Goal: Information Seeking & Learning: Learn about a topic

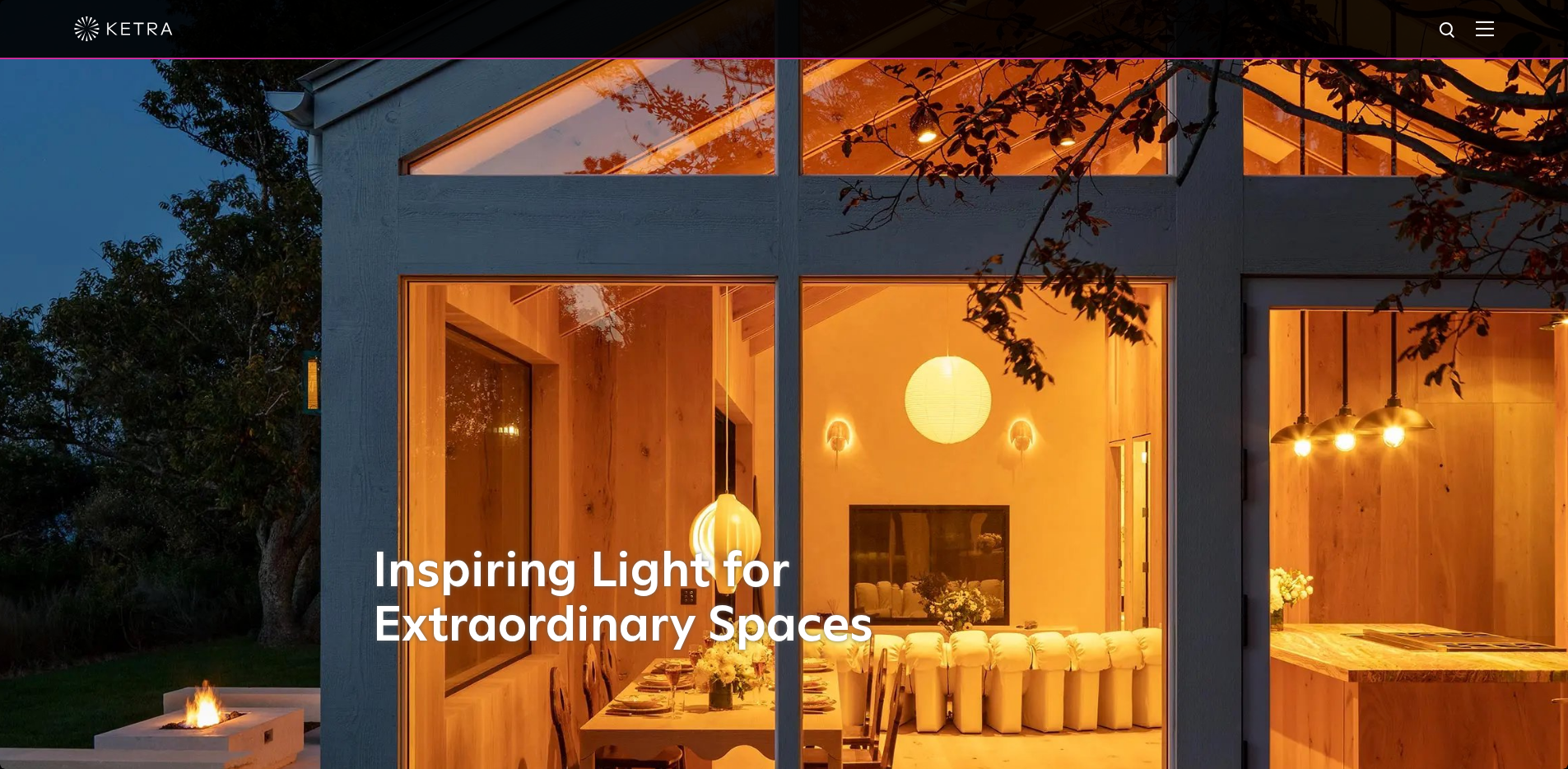
click at [1511, 35] on div at bounding box center [784, 30] width 1568 height 60
click at [1494, 35] on img at bounding box center [1484, 28] width 18 height 15
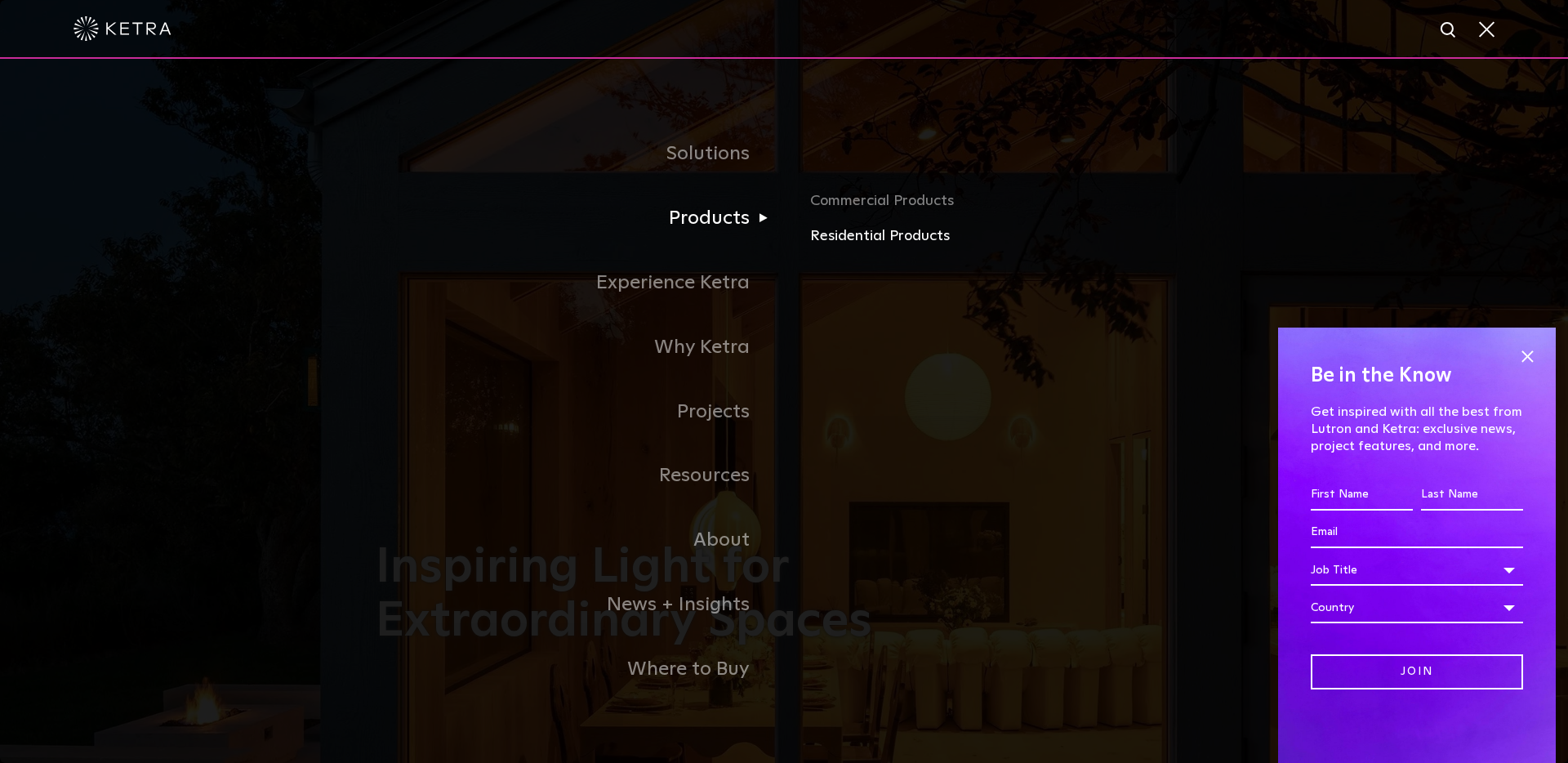
click at [868, 230] on link "Residential Products" at bounding box center [1001, 236] width 382 height 24
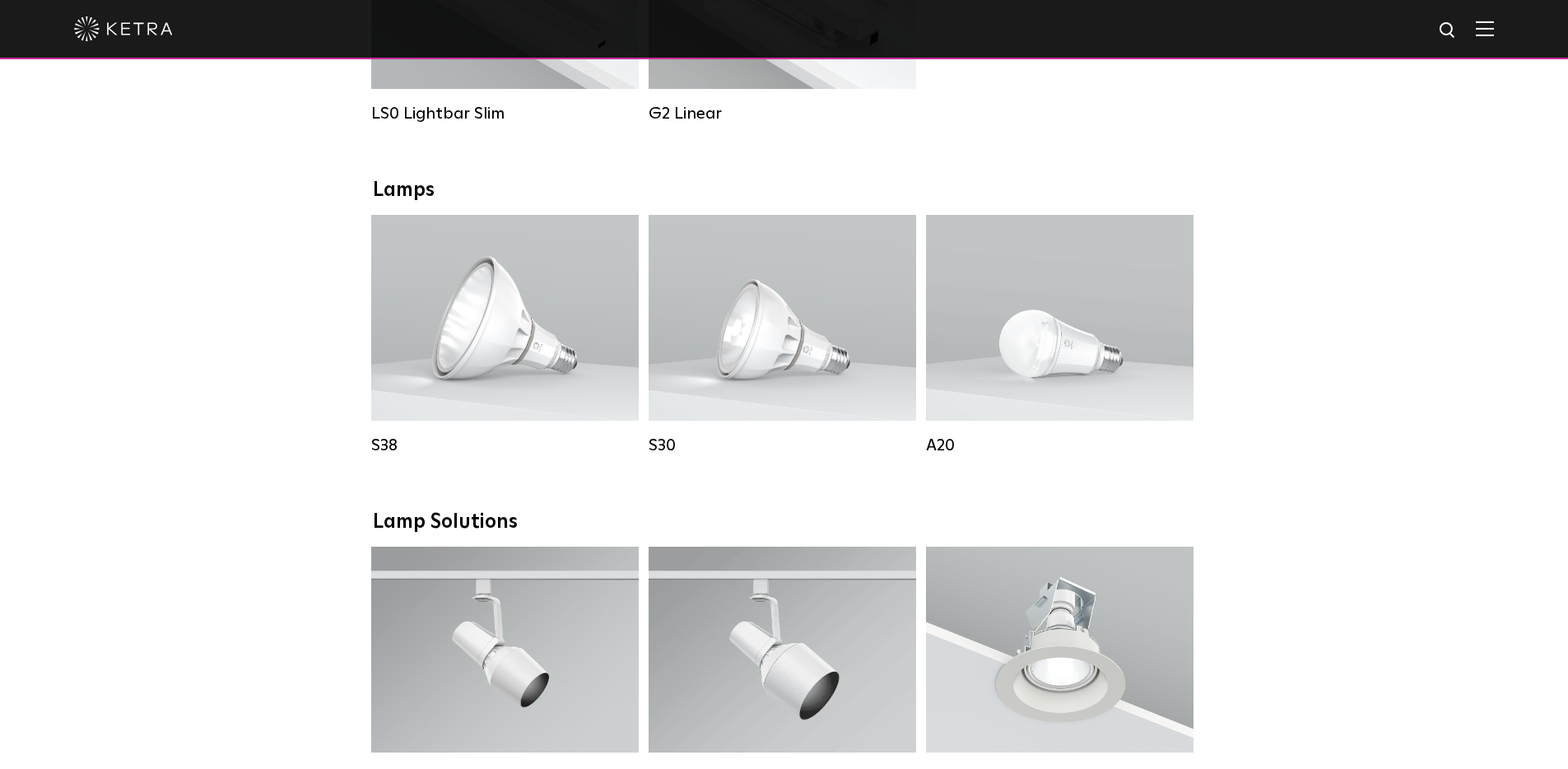
scroll to position [833, 0]
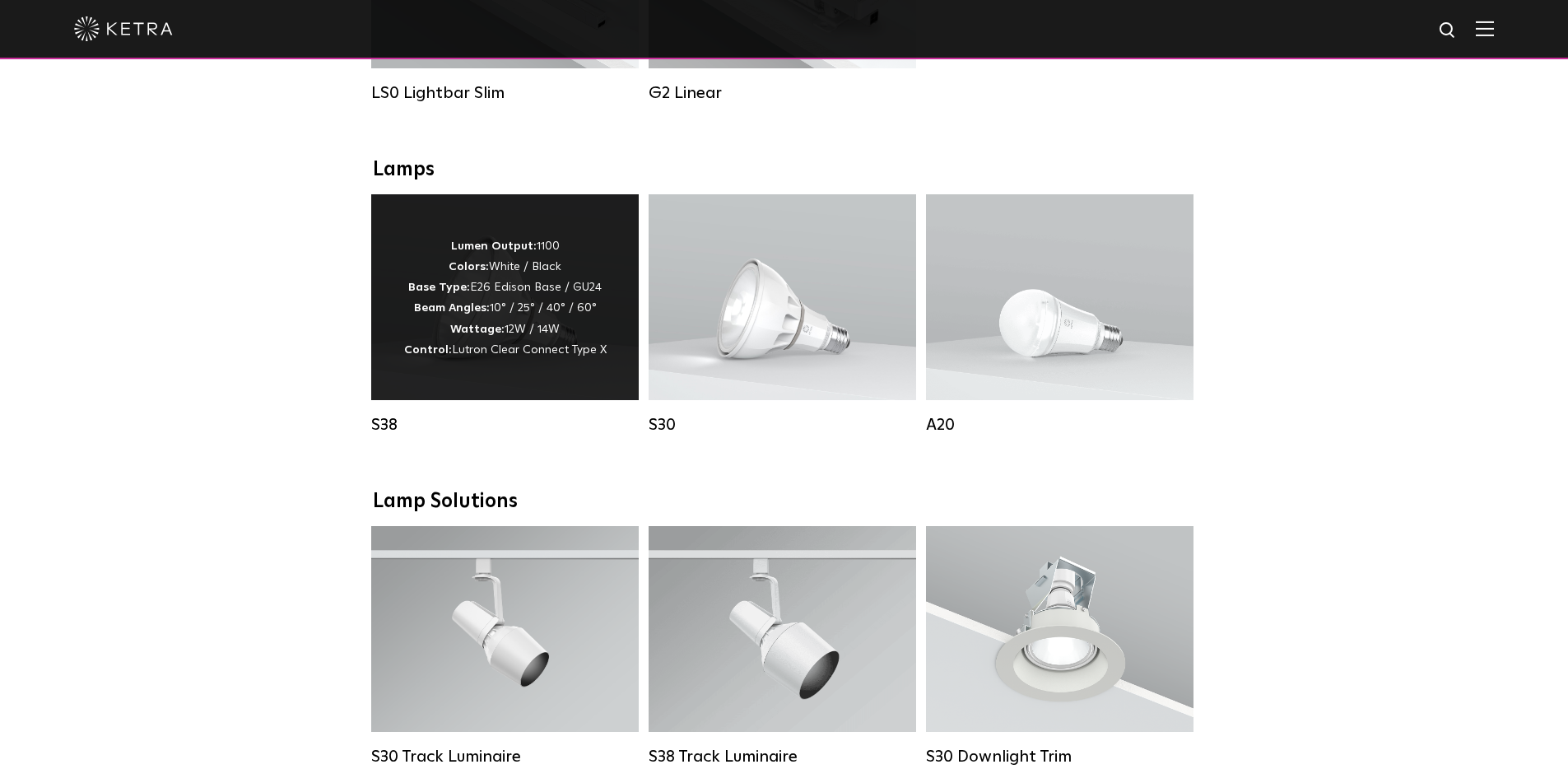
click at [533, 313] on p "Lumen Output: 1100 Colors: White / Black Base Type: E26 Edison Base / GU24 Beam…" at bounding box center [506, 298] width 202 height 124
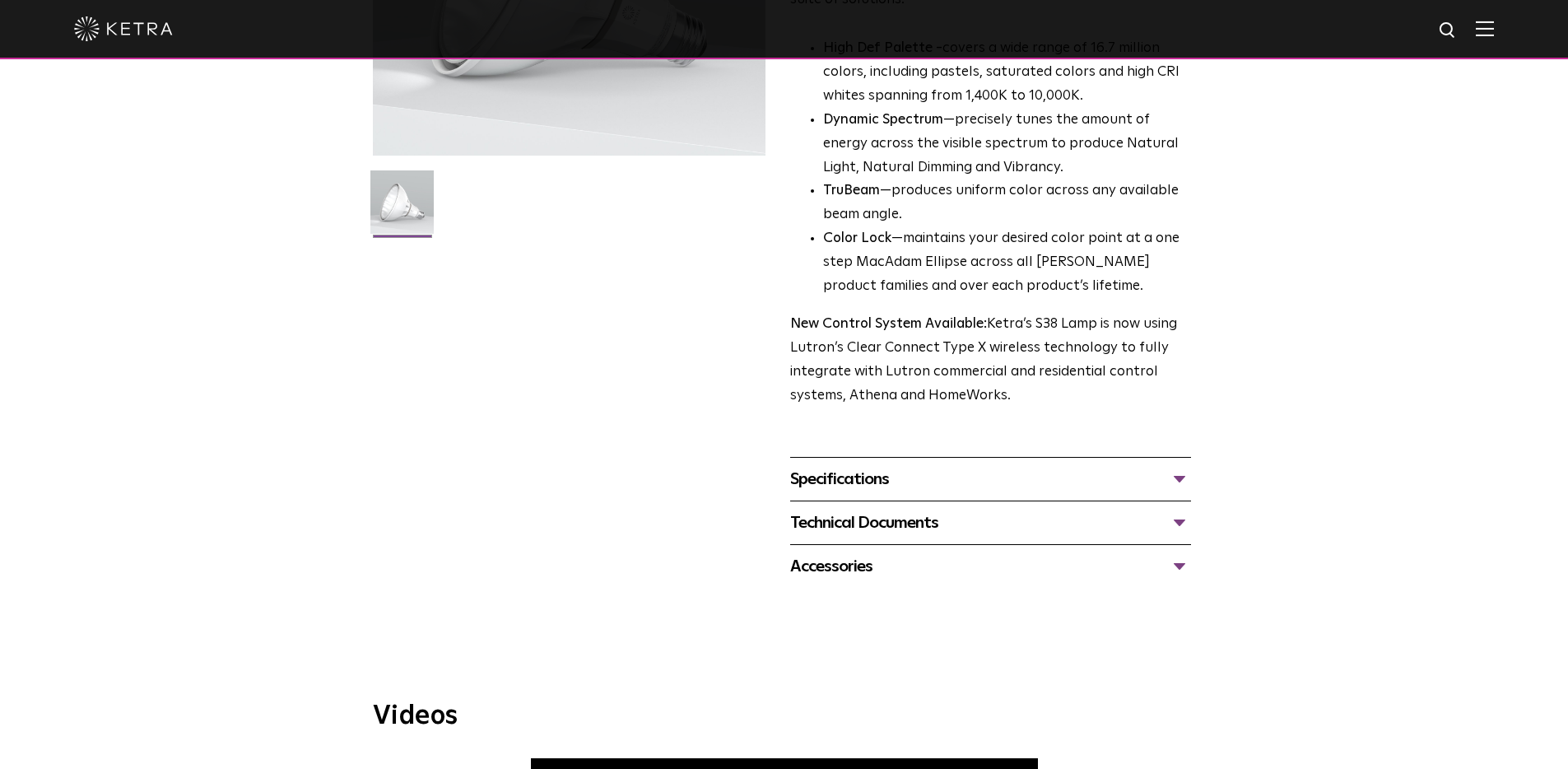
scroll to position [386, 0]
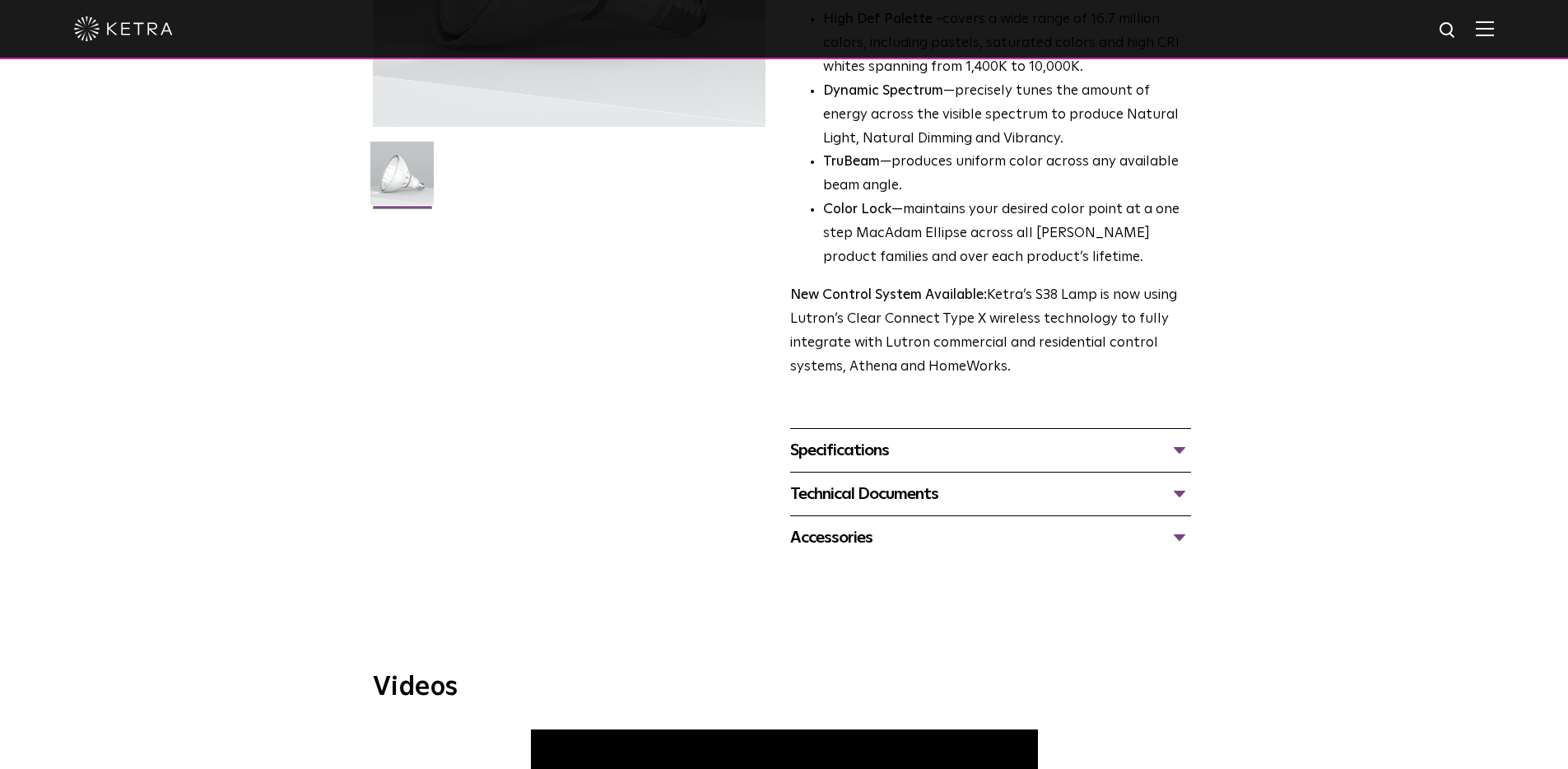
click at [880, 457] on div "Specifications" at bounding box center [990, 450] width 401 height 26
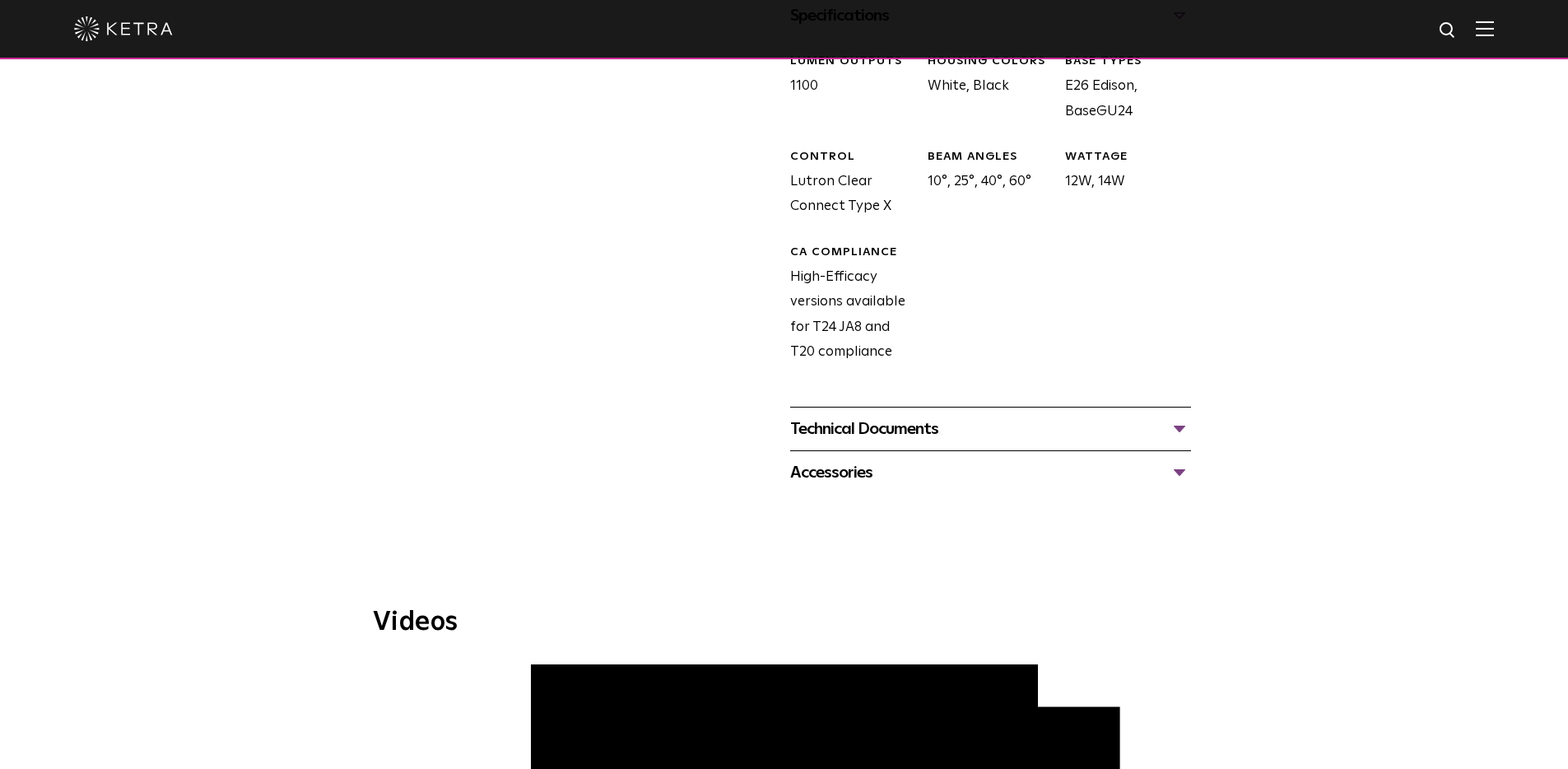
scroll to position [544, 0]
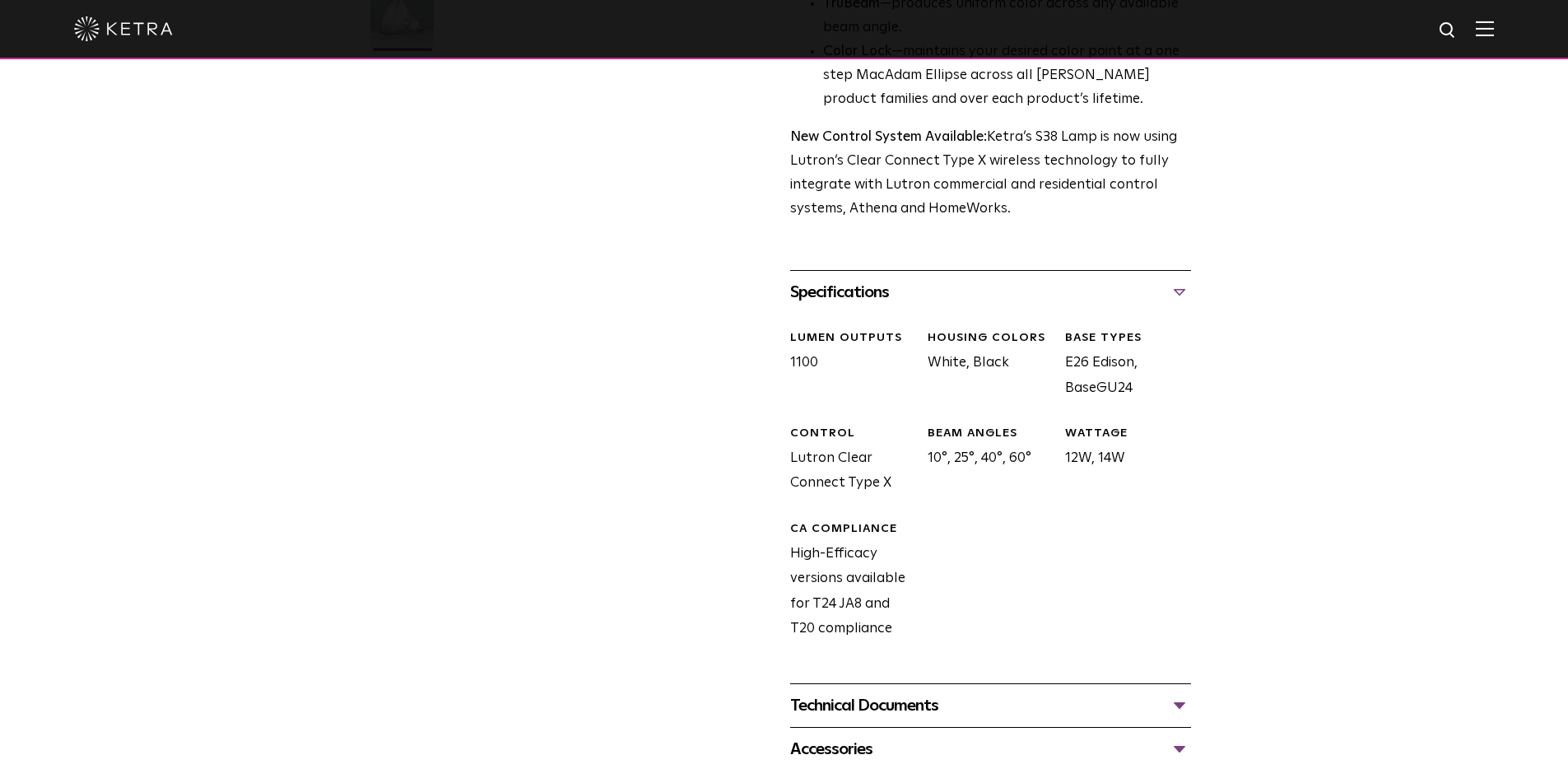
click at [1128, 702] on div "Technical Documents" at bounding box center [990, 705] width 401 height 26
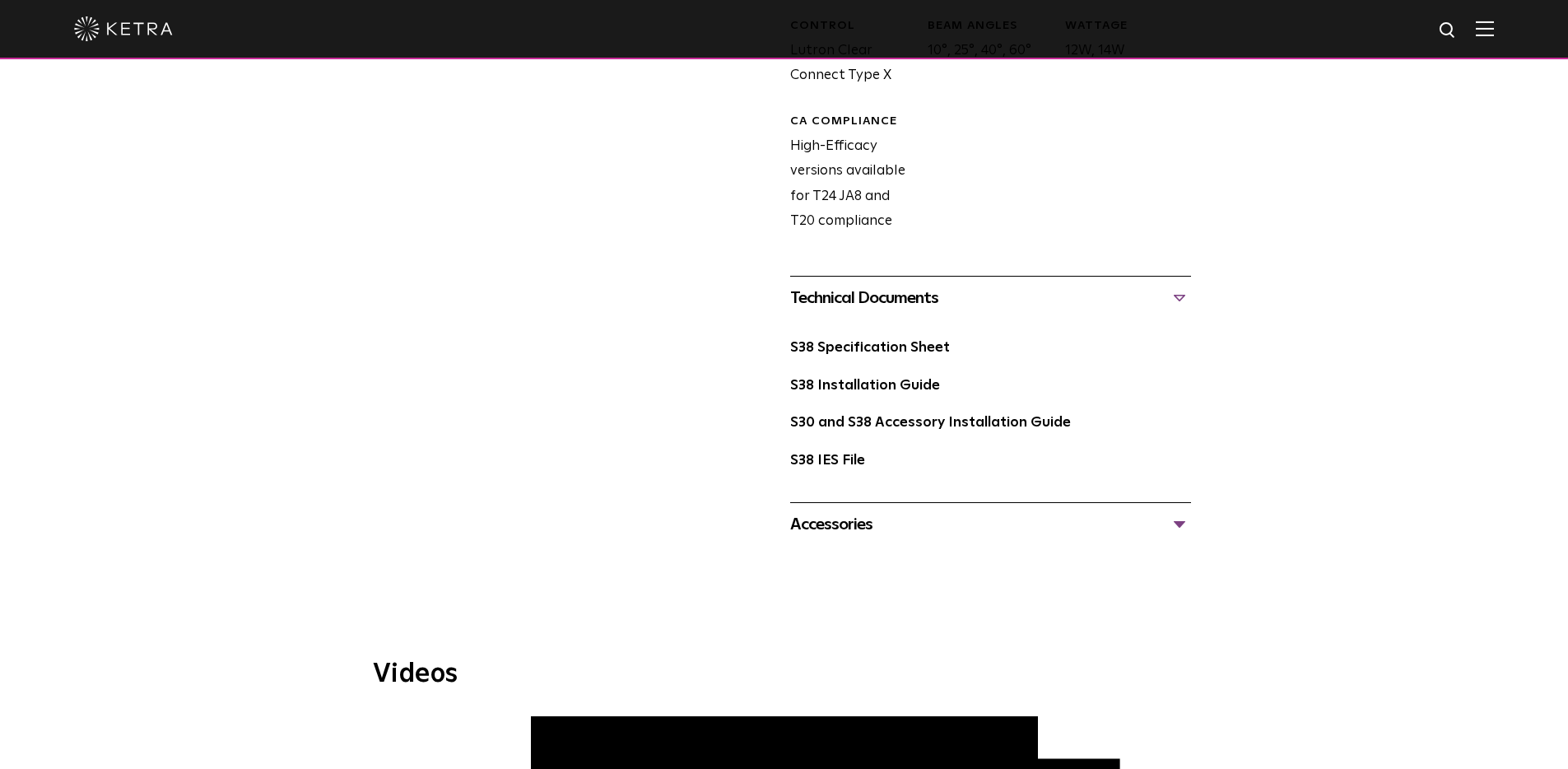
scroll to position [1047, 0]
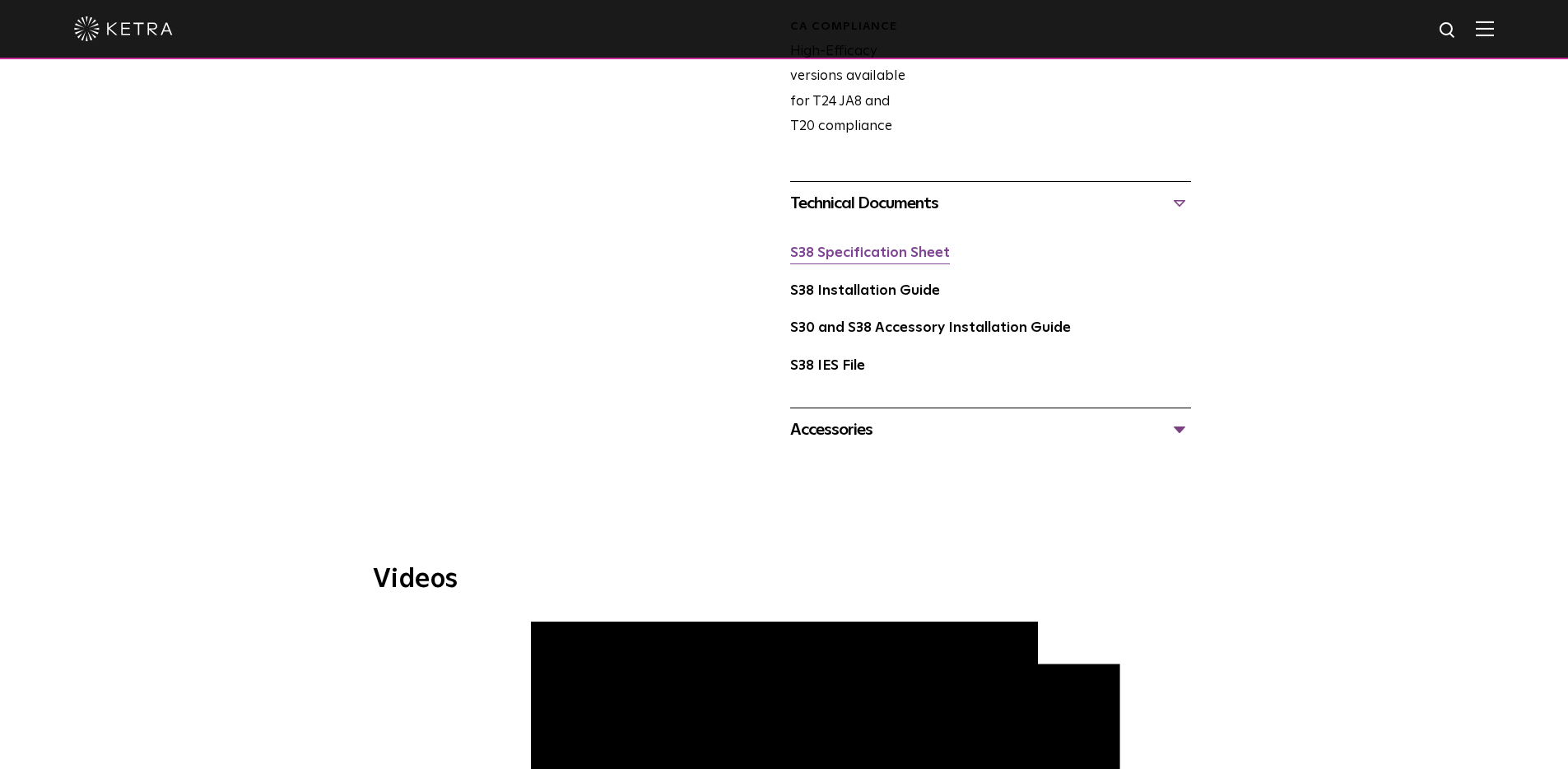
click at [897, 251] on link "S38 Specification Sheet" at bounding box center [870, 253] width 160 height 14
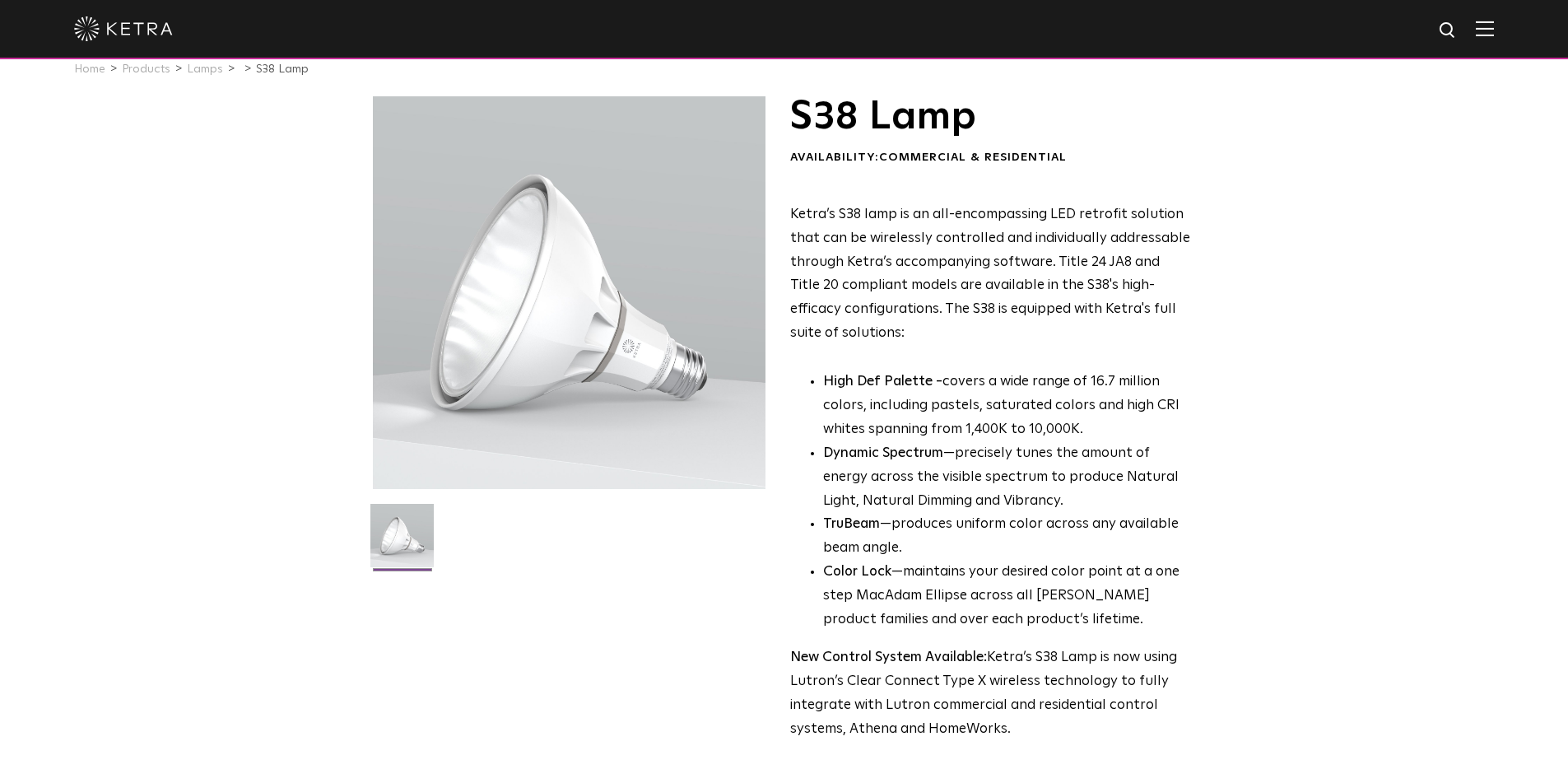
scroll to position [0, 0]
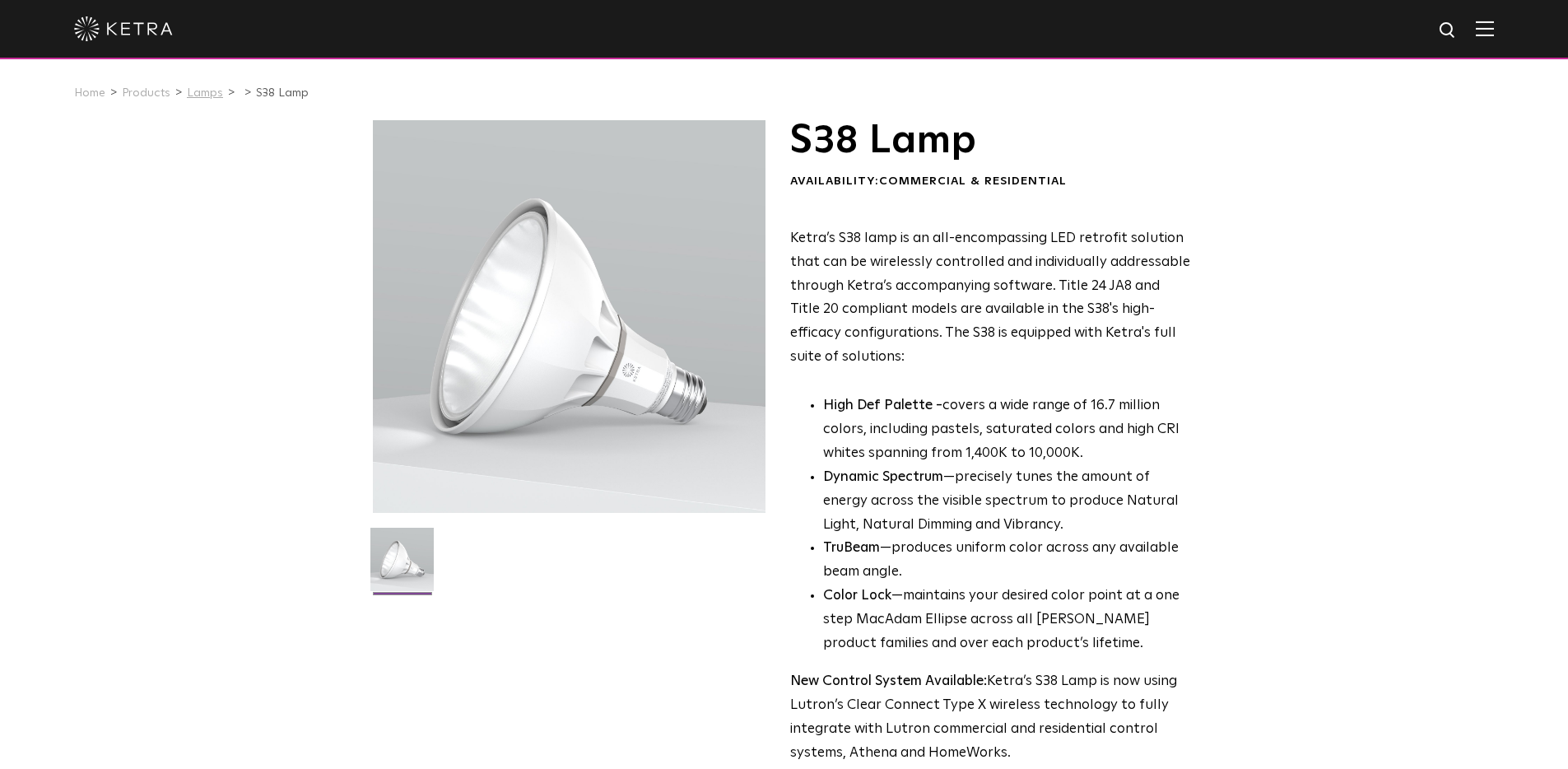
click at [187, 93] on link "Lamps" at bounding box center [205, 93] width 37 height 12
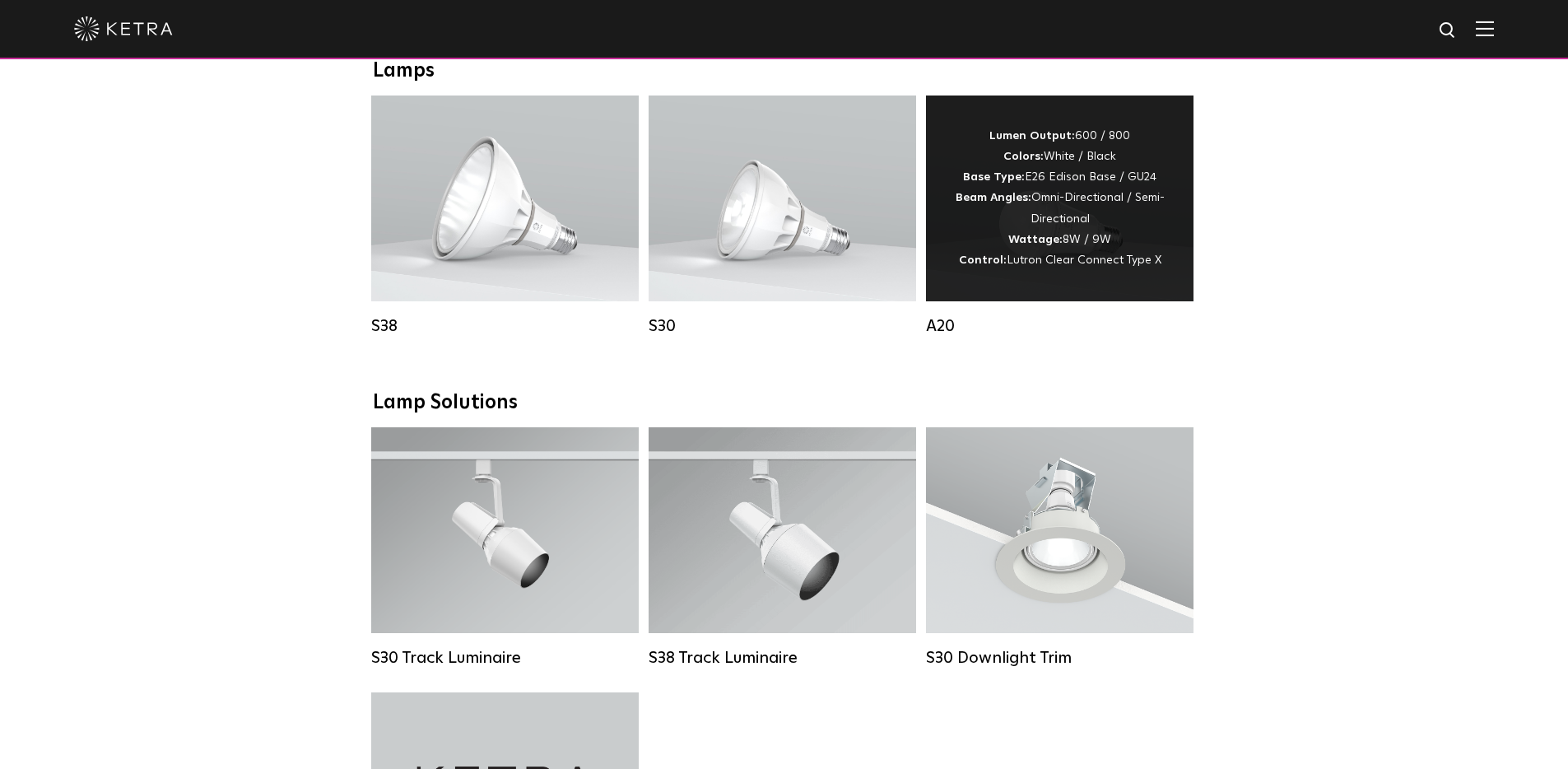
click at [959, 242] on div "Lumen Output: 600 / 800 Colors: White / Black Base Type: E26 Edison Base / GU24…" at bounding box center [1059, 199] width 218 height 145
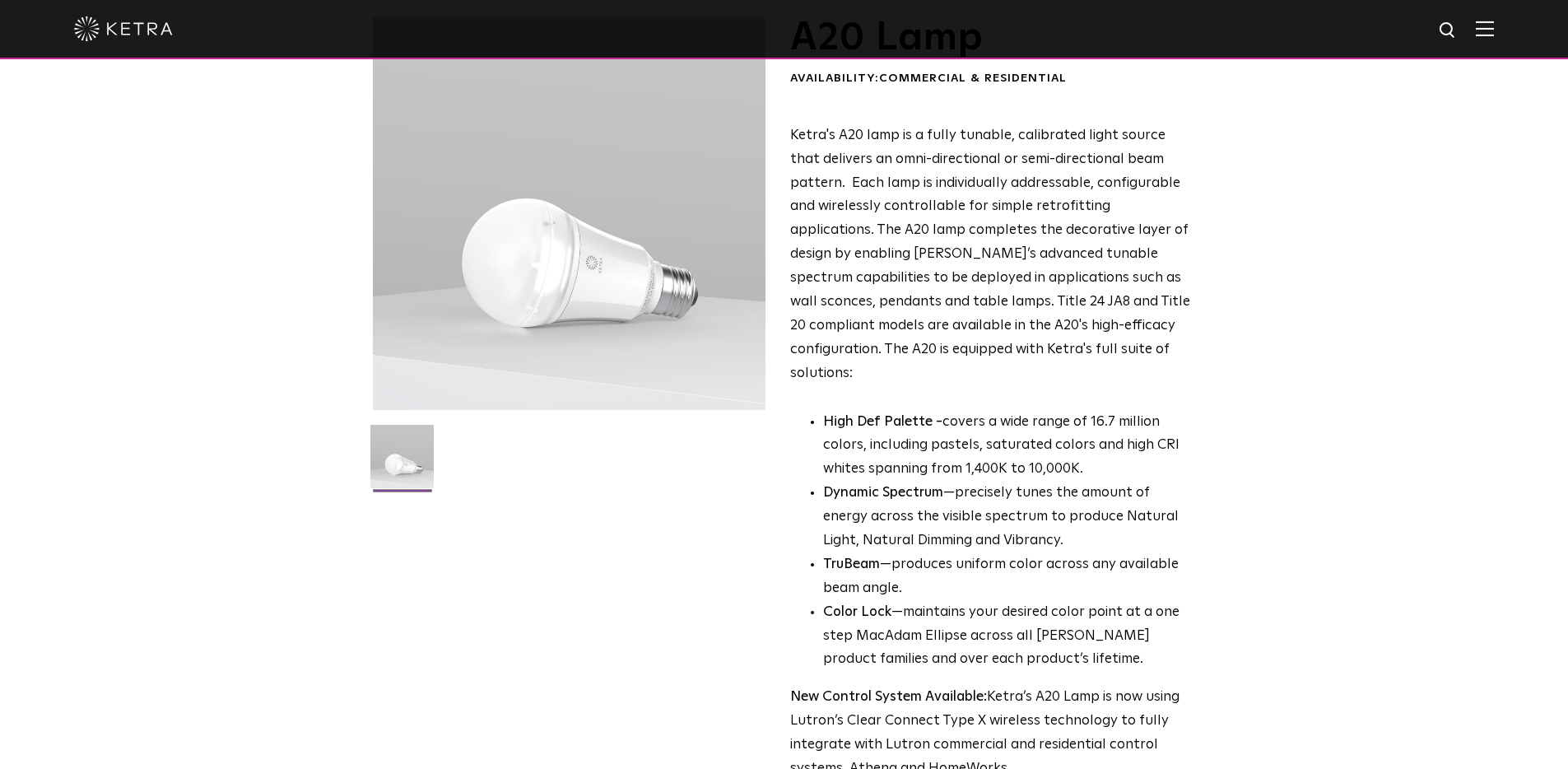
scroll to position [518, 0]
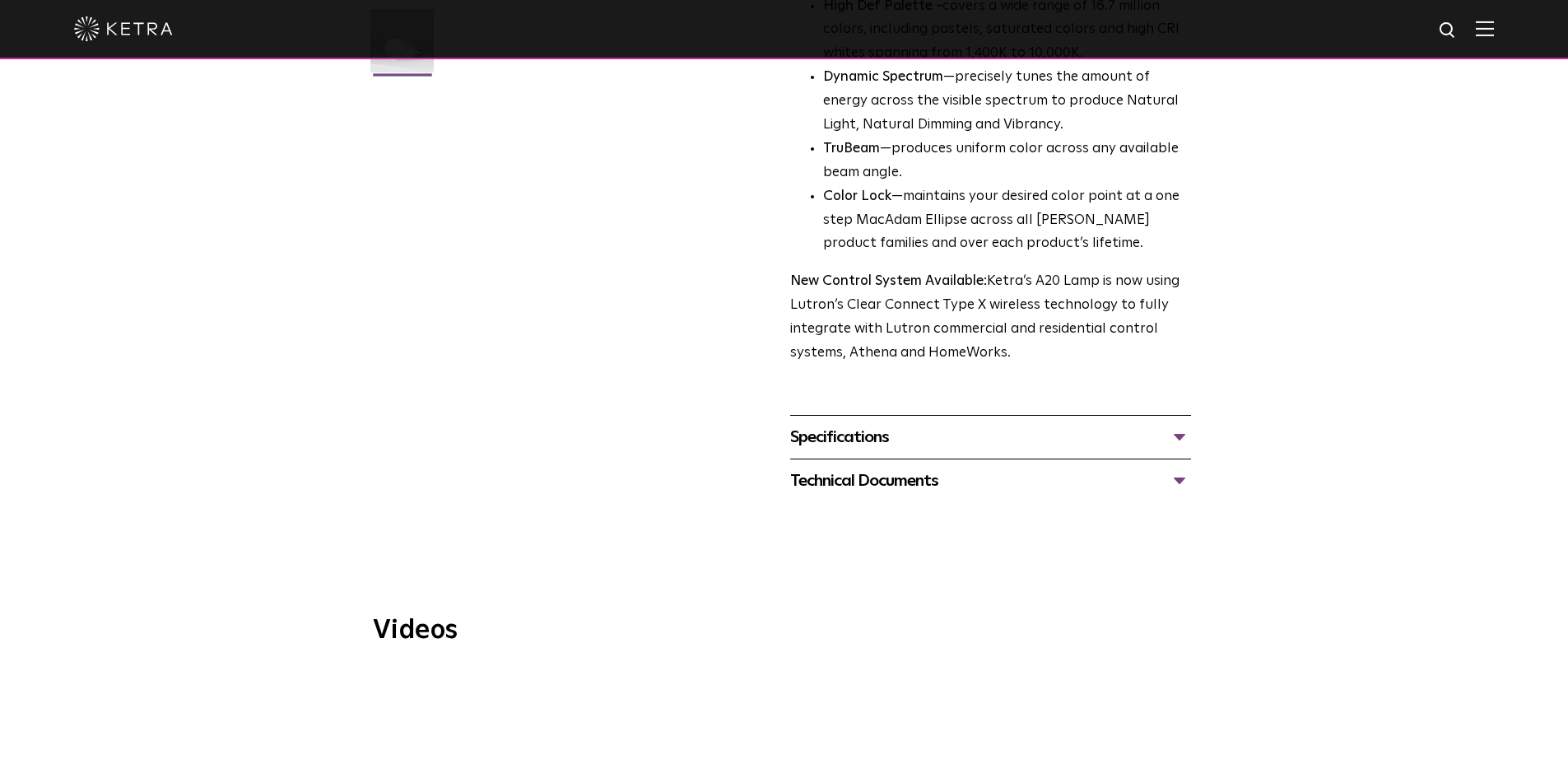
click at [1006, 432] on div "Specifications LUMEN OUTPUTS 600, 800 HOUSING COLORS White, Black BASE TYPES E2…" at bounding box center [990, 437] width 401 height 43
click at [1002, 424] on div "Specifications" at bounding box center [990, 437] width 401 height 26
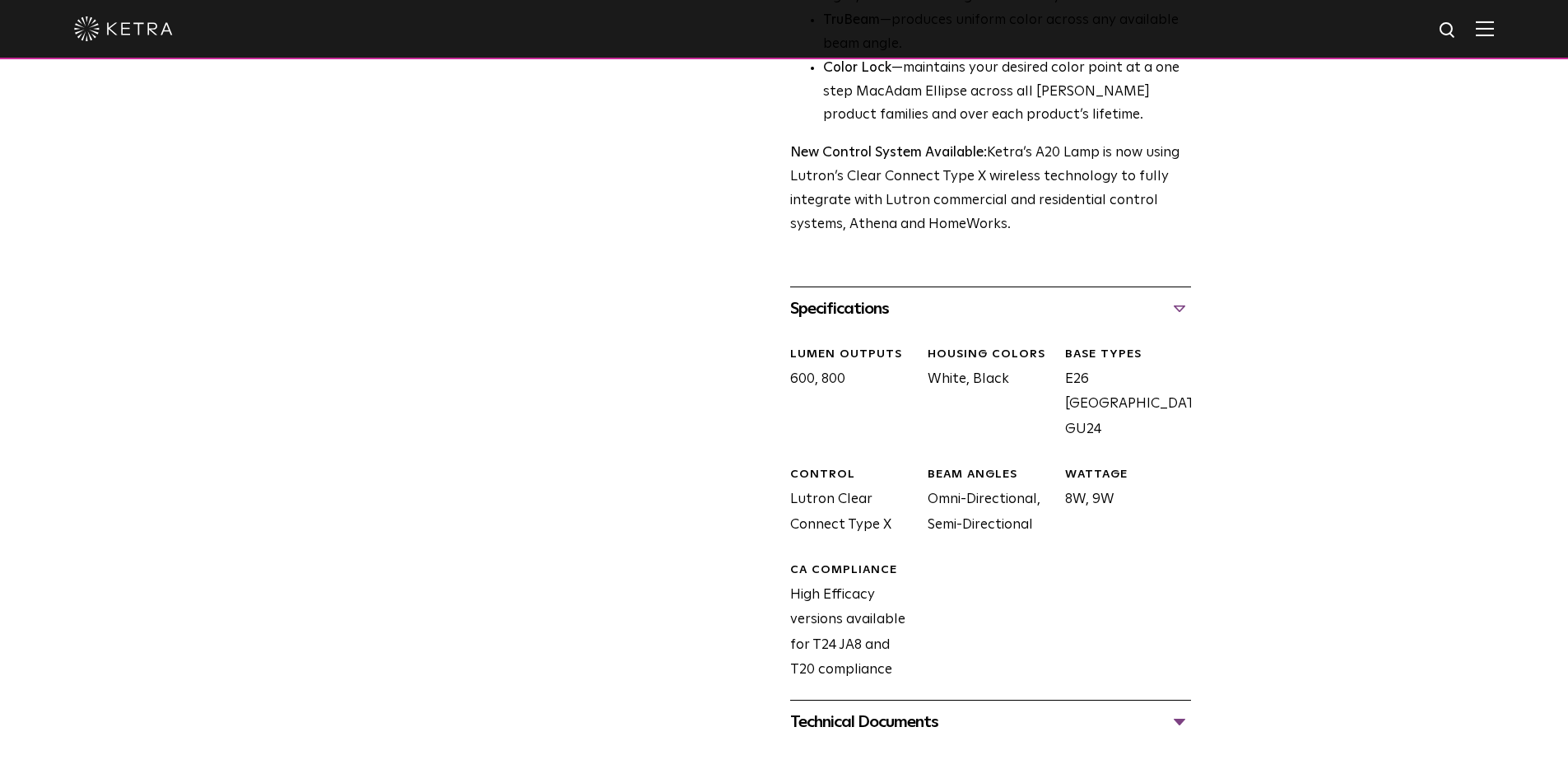
scroll to position [779, 0]
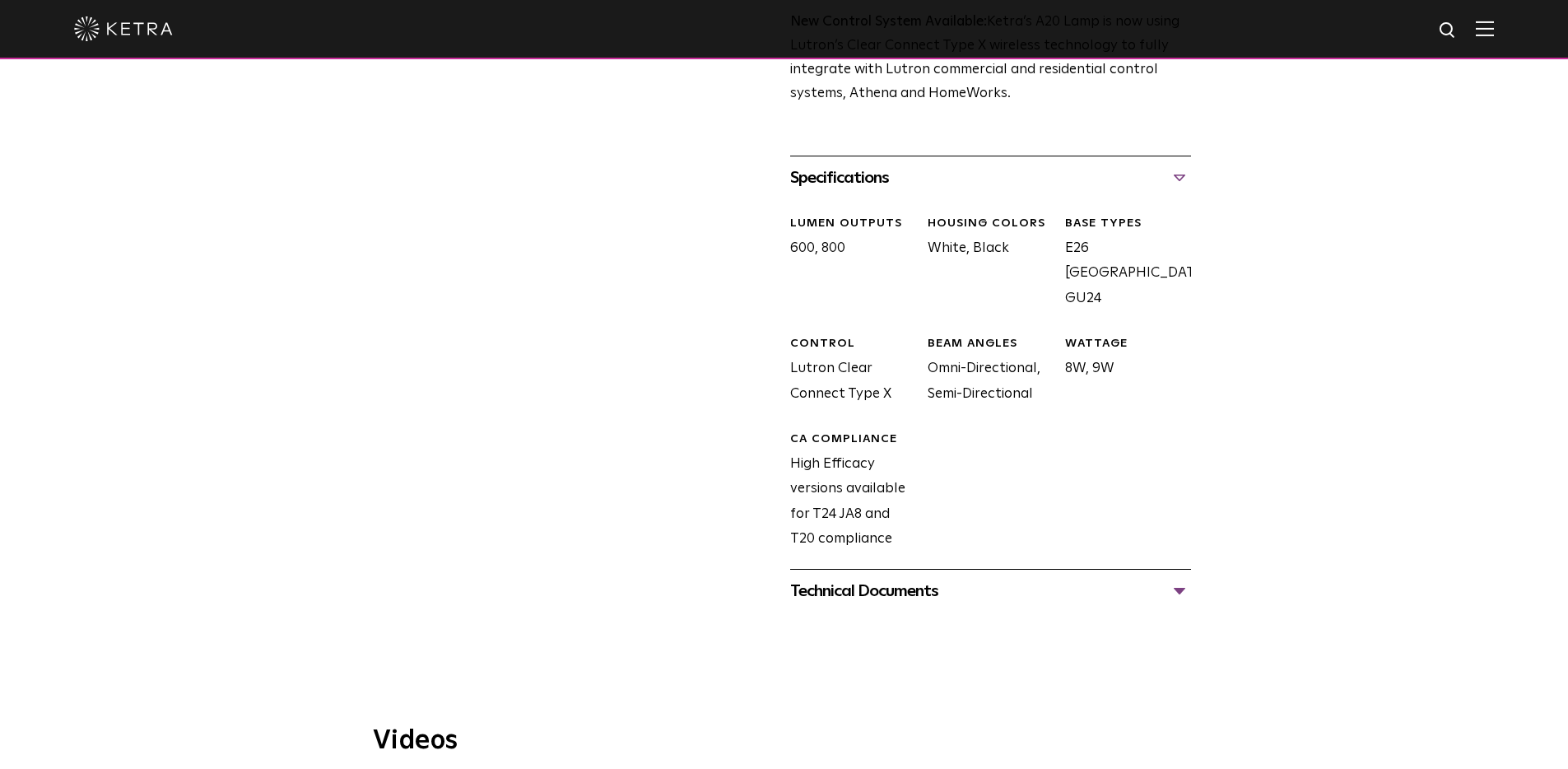
click at [1001, 578] on div "Technical Documents" at bounding box center [990, 591] width 401 height 26
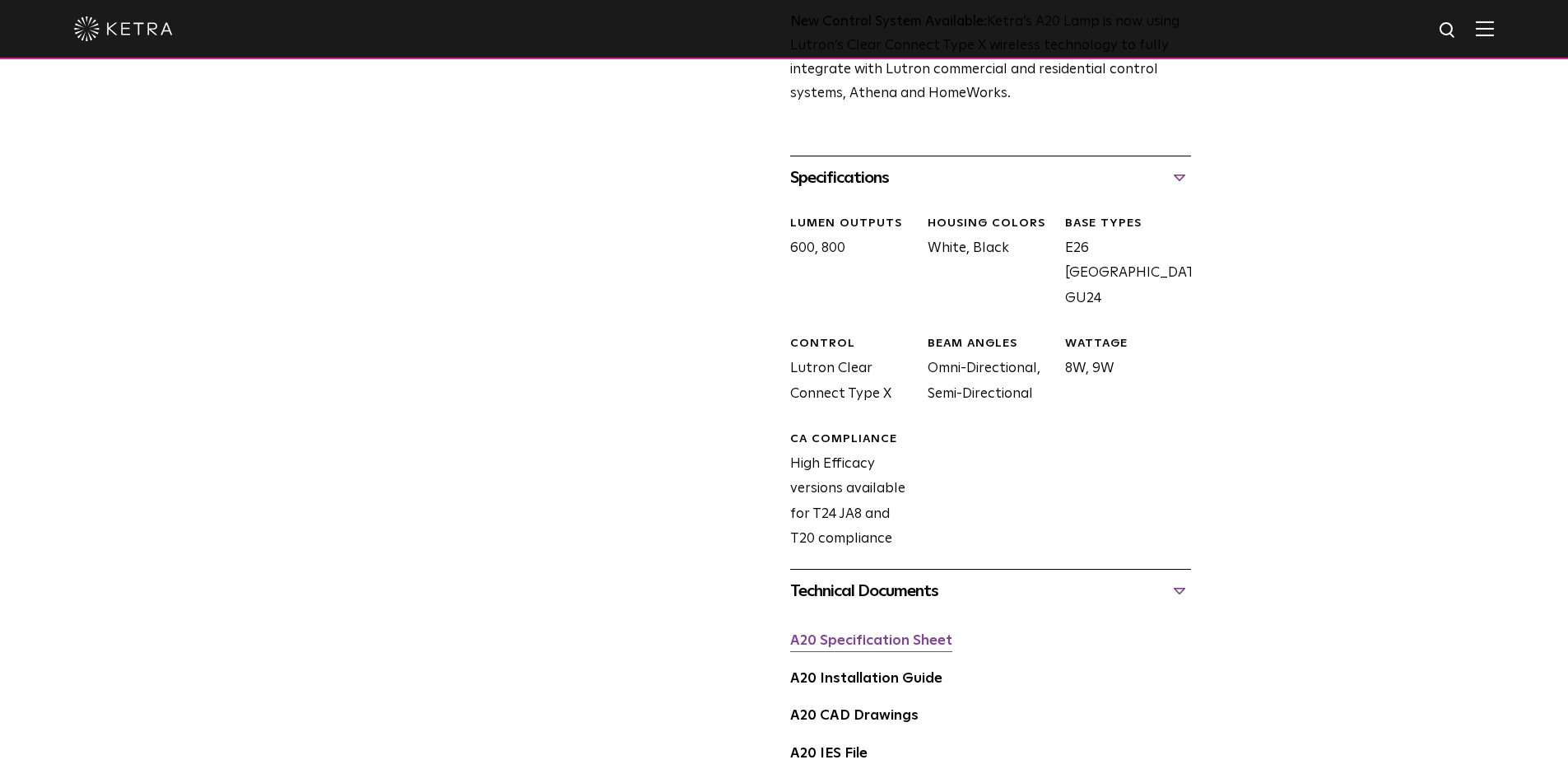
click at [895, 634] on link "A20 Specification Sheet" at bounding box center [871, 641] width 162 height 14
